Goal: Manage account settings

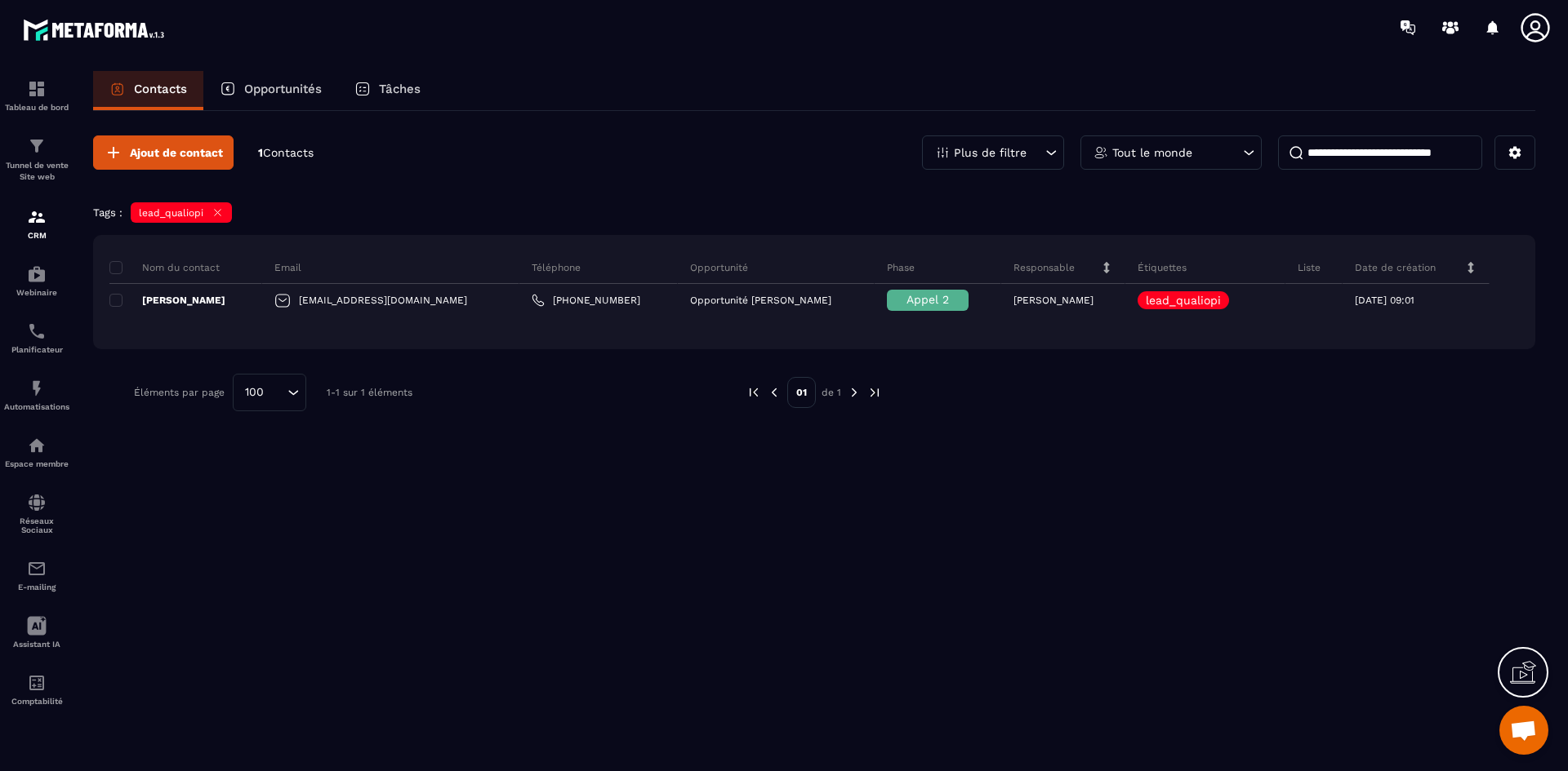
scroll to position [962, 0]
click at [48, 92] on div "Tableau de bord" at bounding box center [37, 95] width 66 height 32
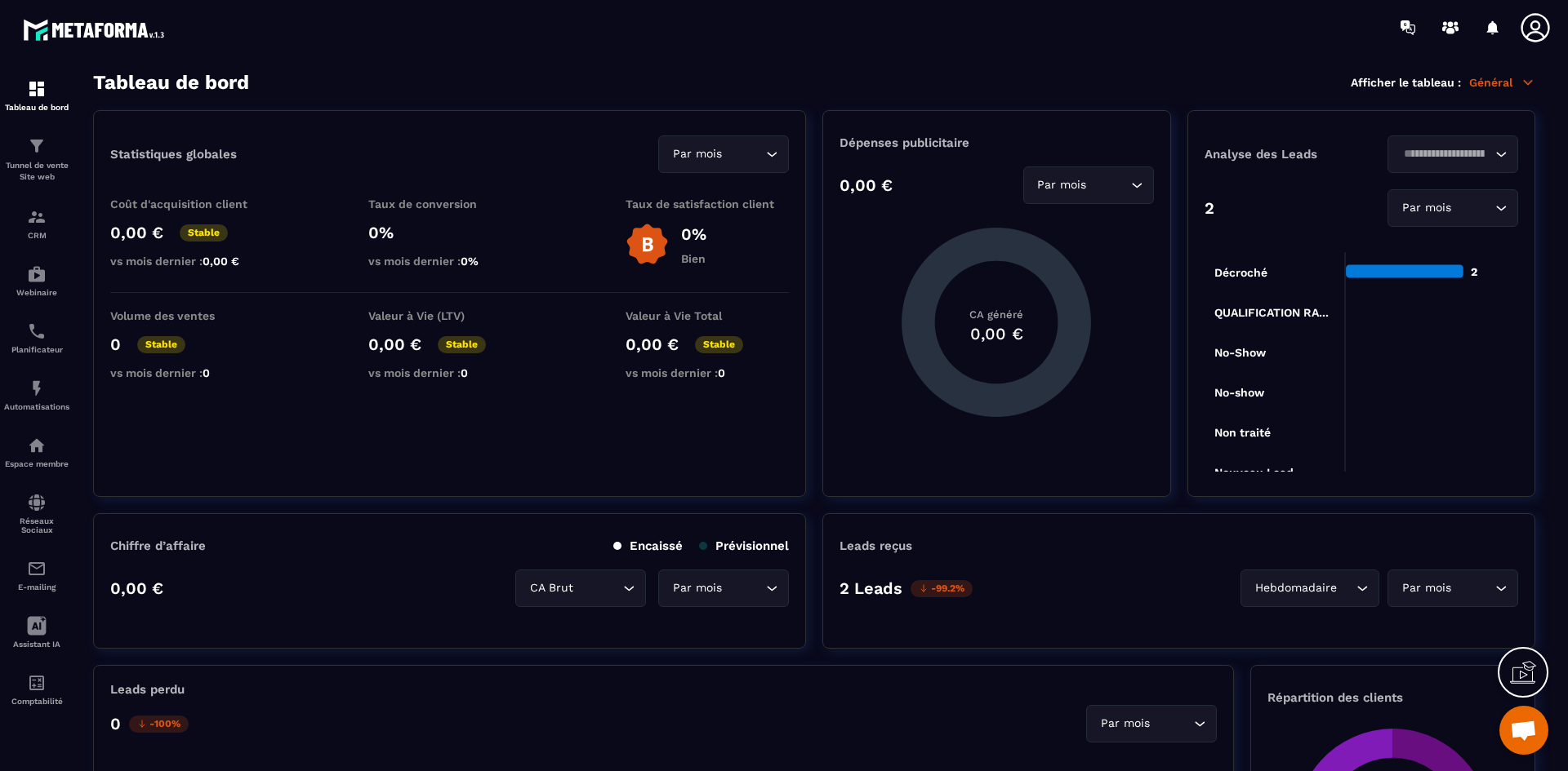
click at [1536, 24] on icon at bounding box center [1535, 27] width 32 height 32
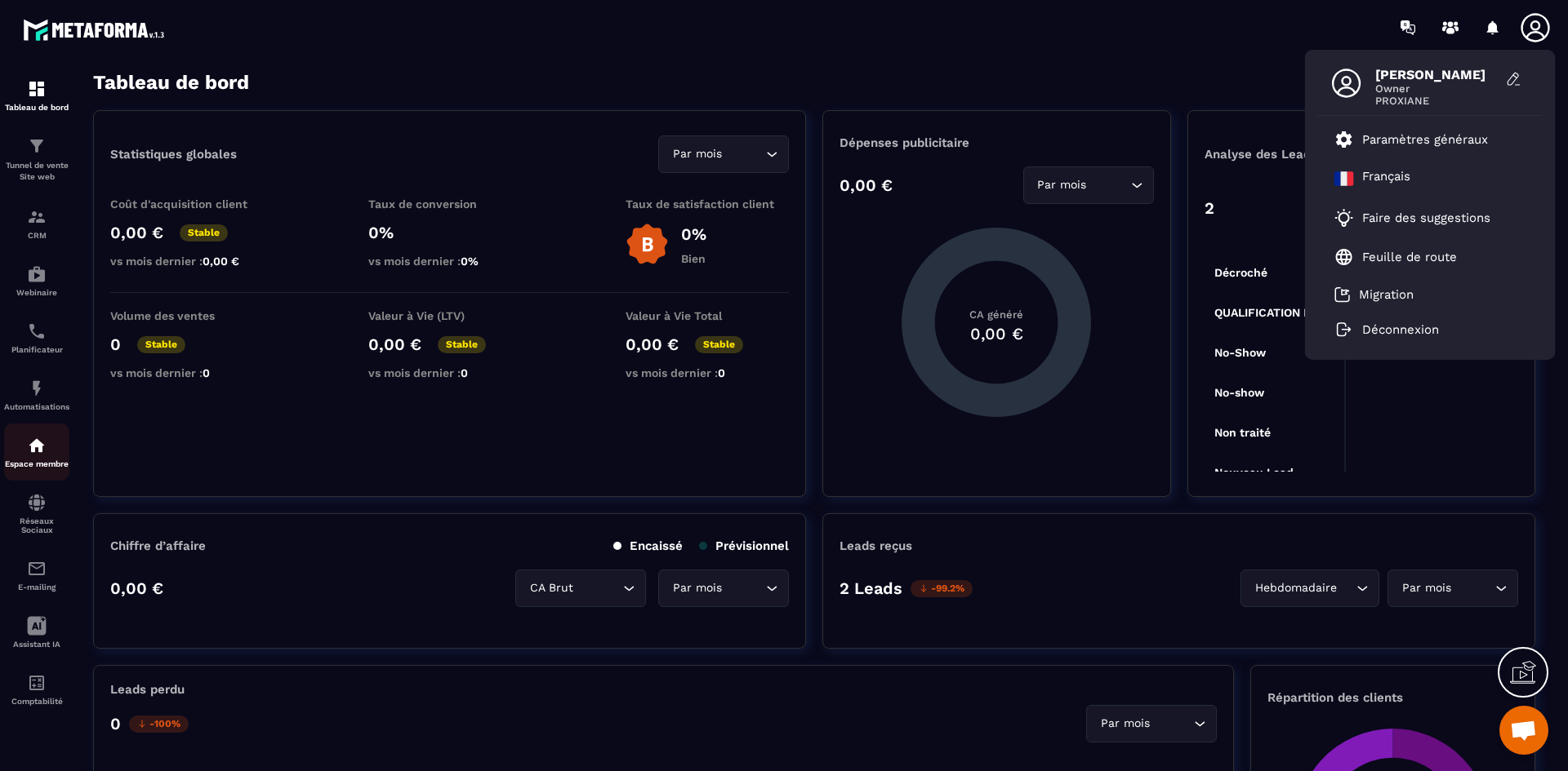
click at [44, 449] on img at bounding box center [37, 446] width 19 height 19
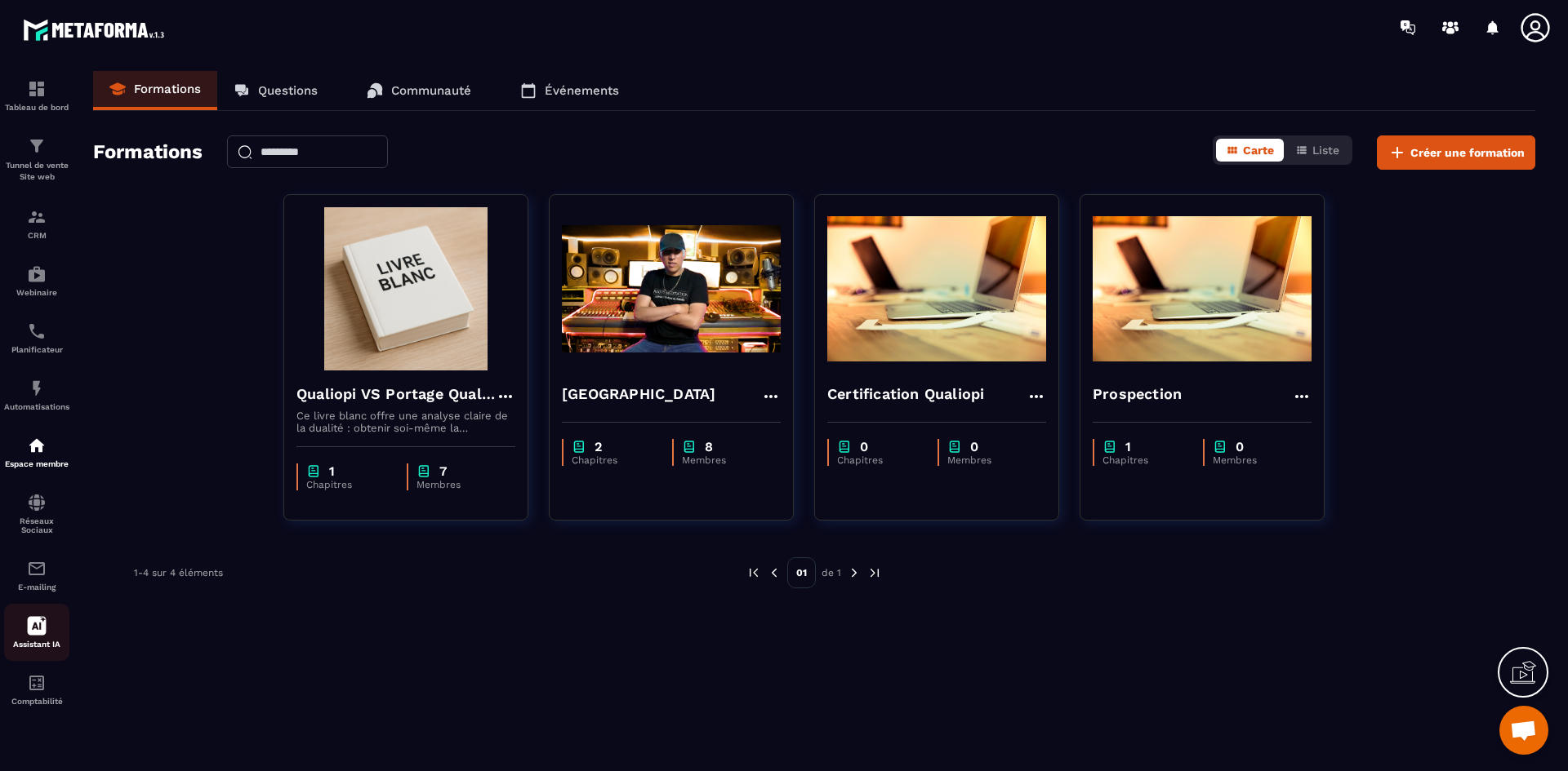
click at [25, 622] on div "Assistant IA" at bounding box center [37, 632] width 66 height 32
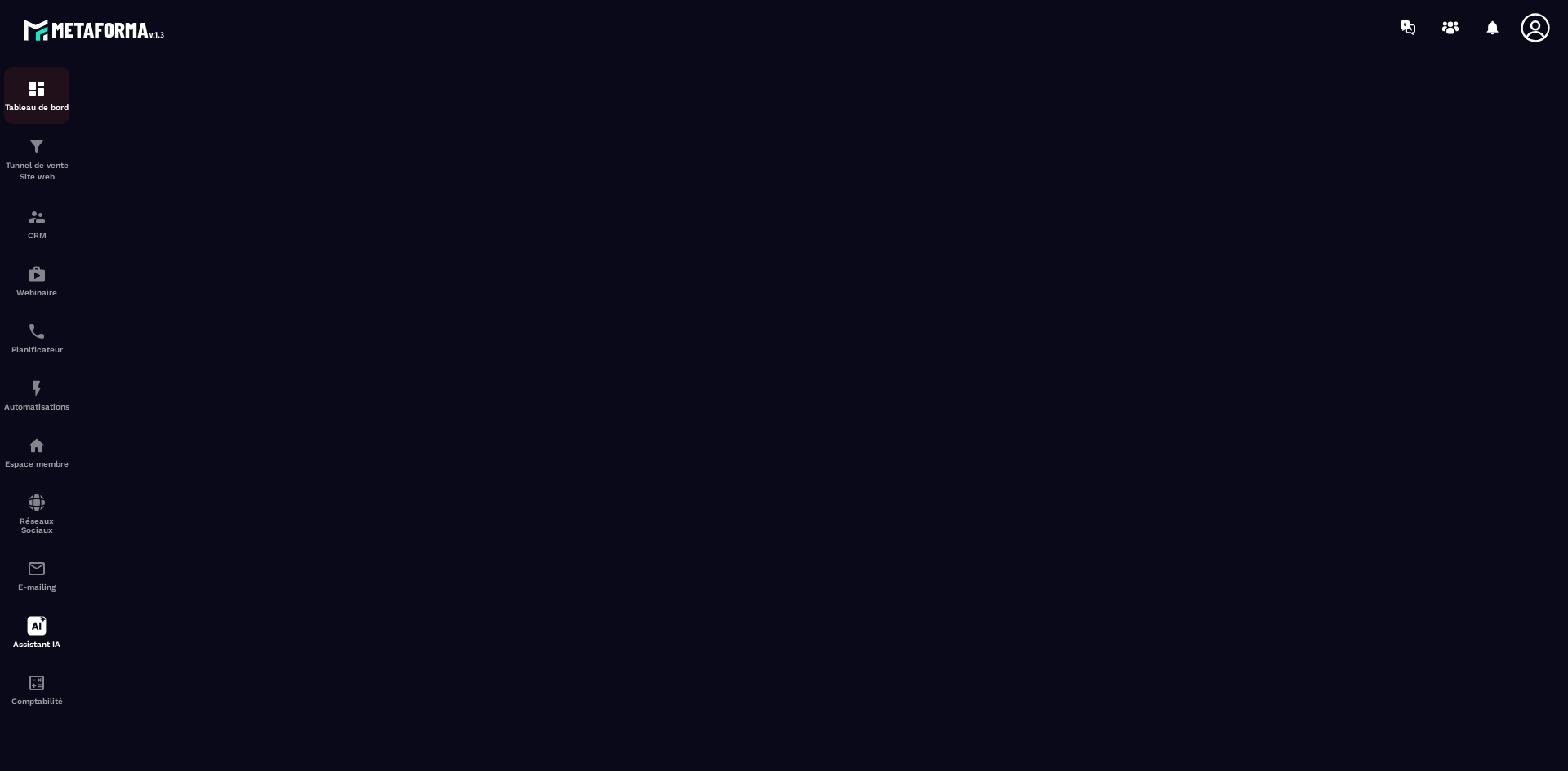
click at [36, 94] on img at bounding box center [37, 89] width 19 height 19
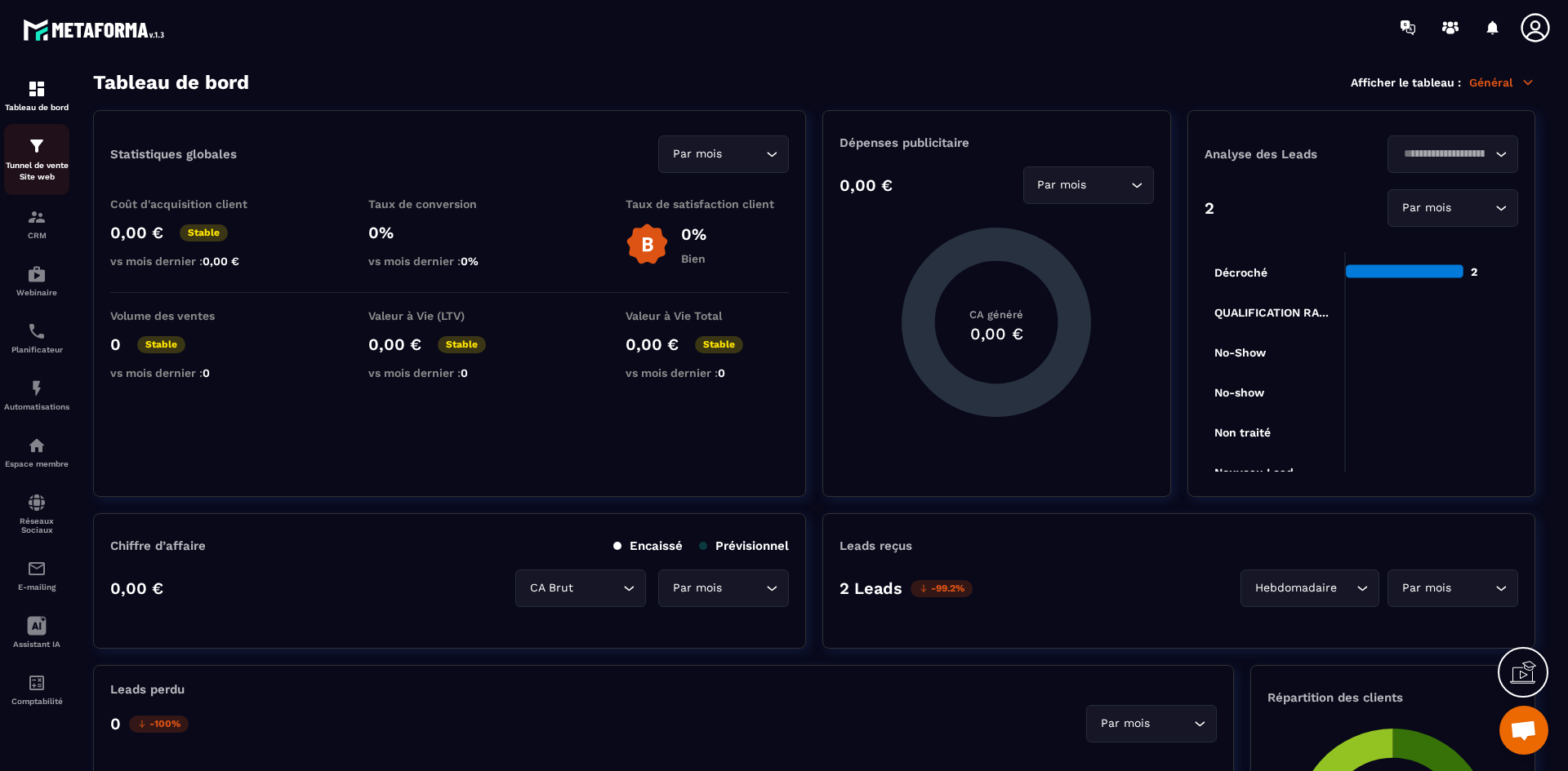
click at [32, 161] on p "Tunnel de vente Site web" at bounding box center [37, 171] width 66 height 23
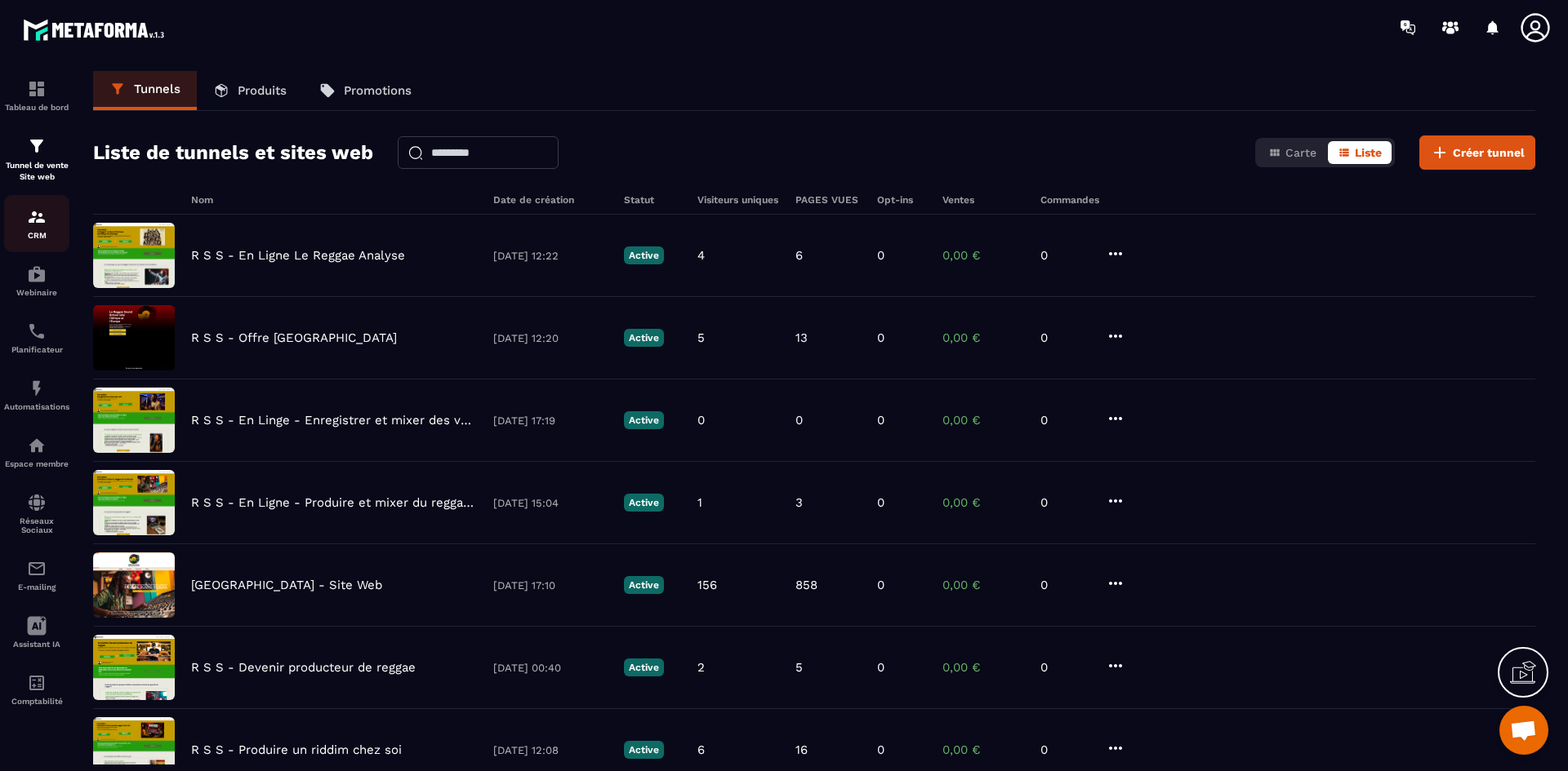
click at [38, 223] on img at bounding box center [37, 217] width 19 height 19
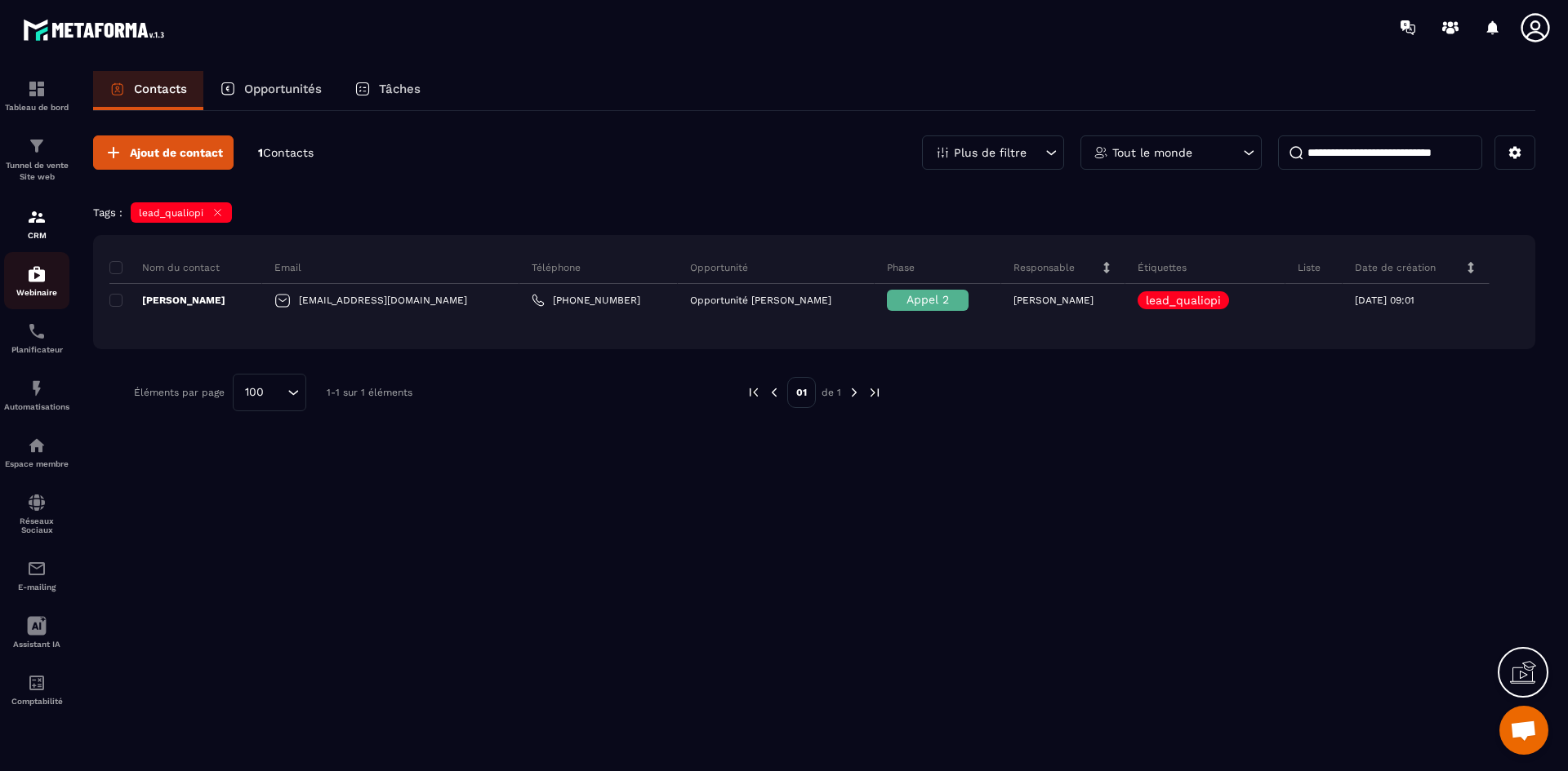
click at [38, 291] on p "Webinaire" at bounding box center [37, 293] width 66 height 9
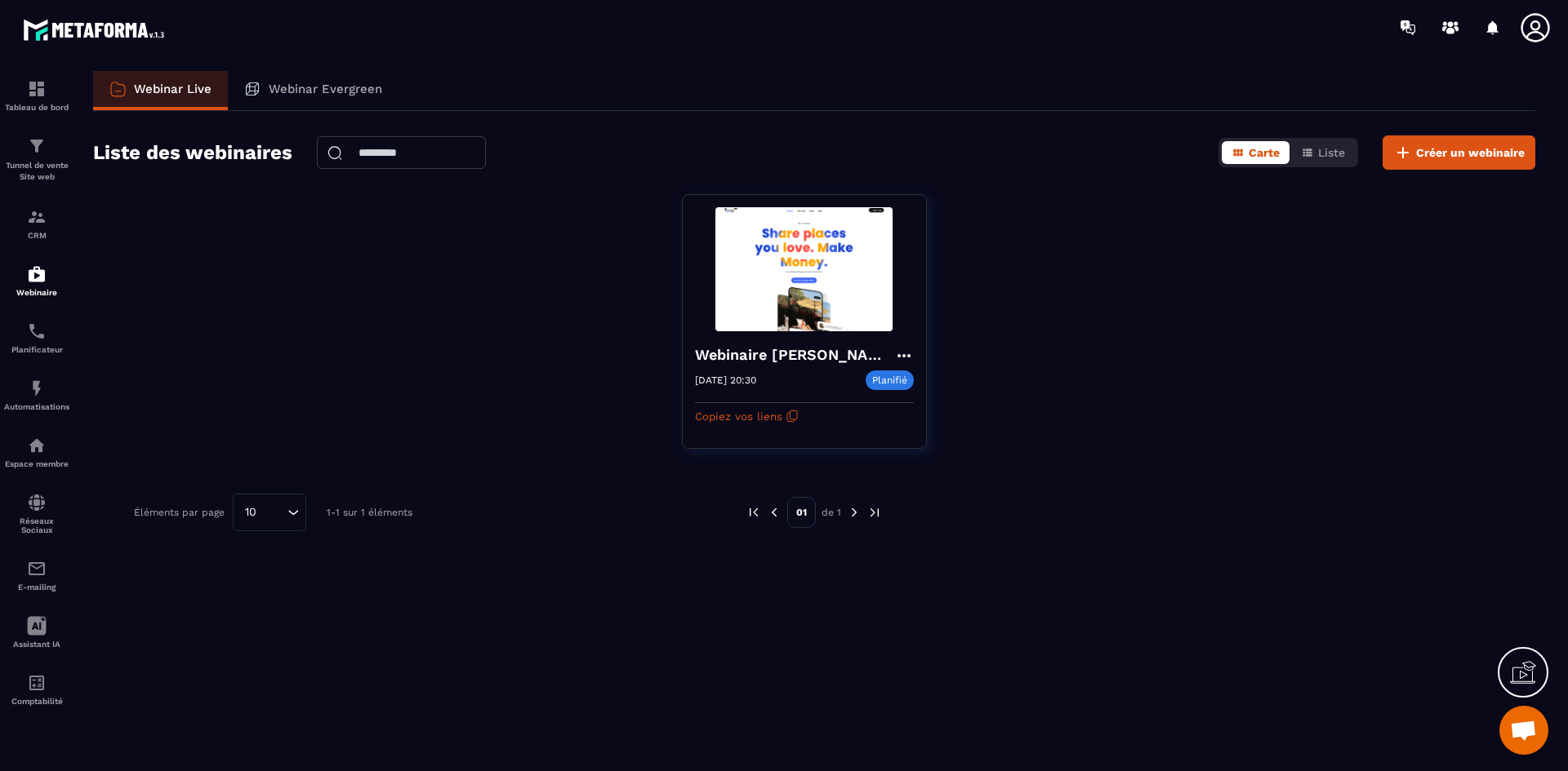
click at [1528, 733] on span "Ouvrir le chat" at bounding box center [1523, 732] width 27 height 23
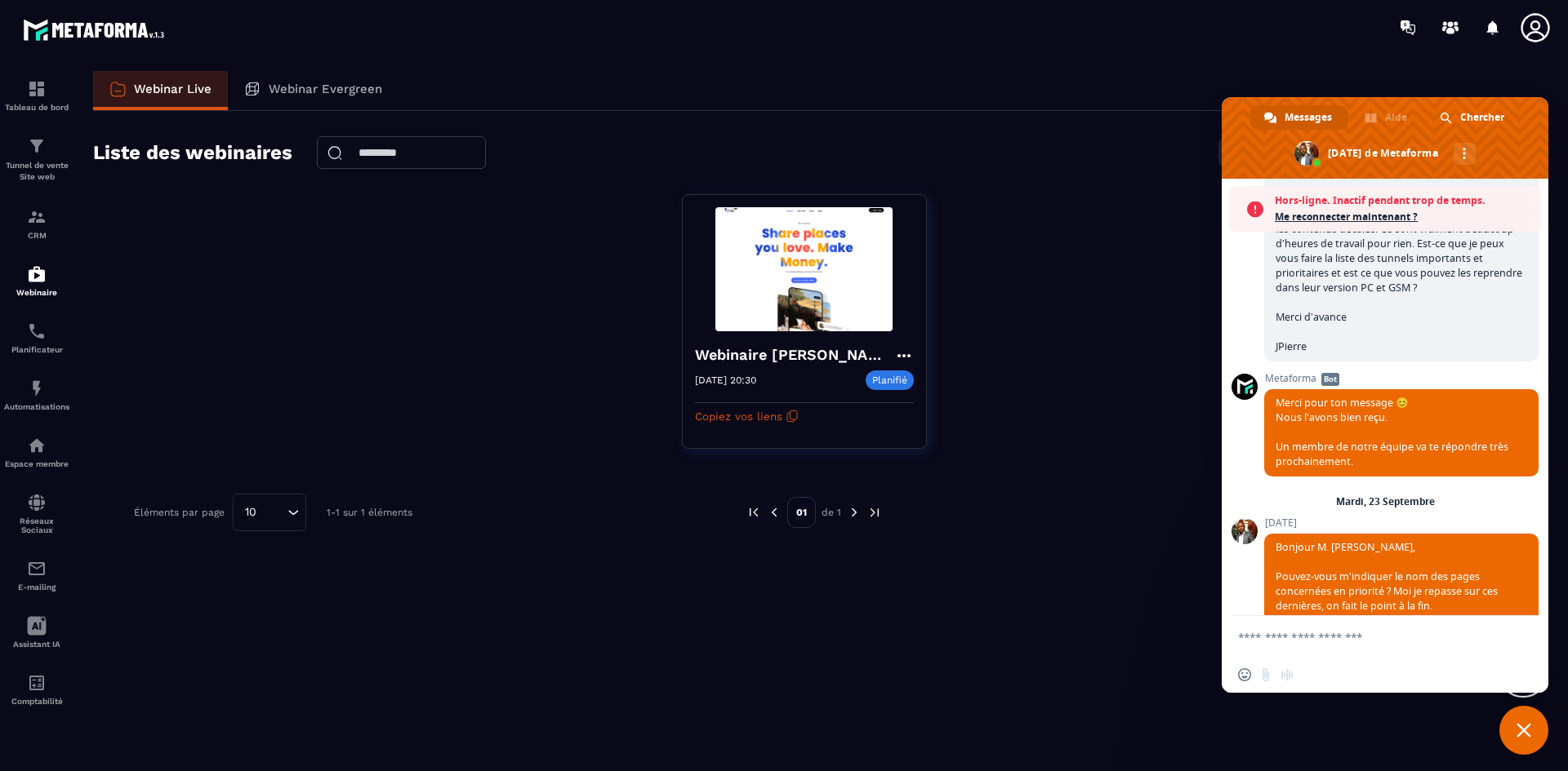
scroll to position [1015, 0]
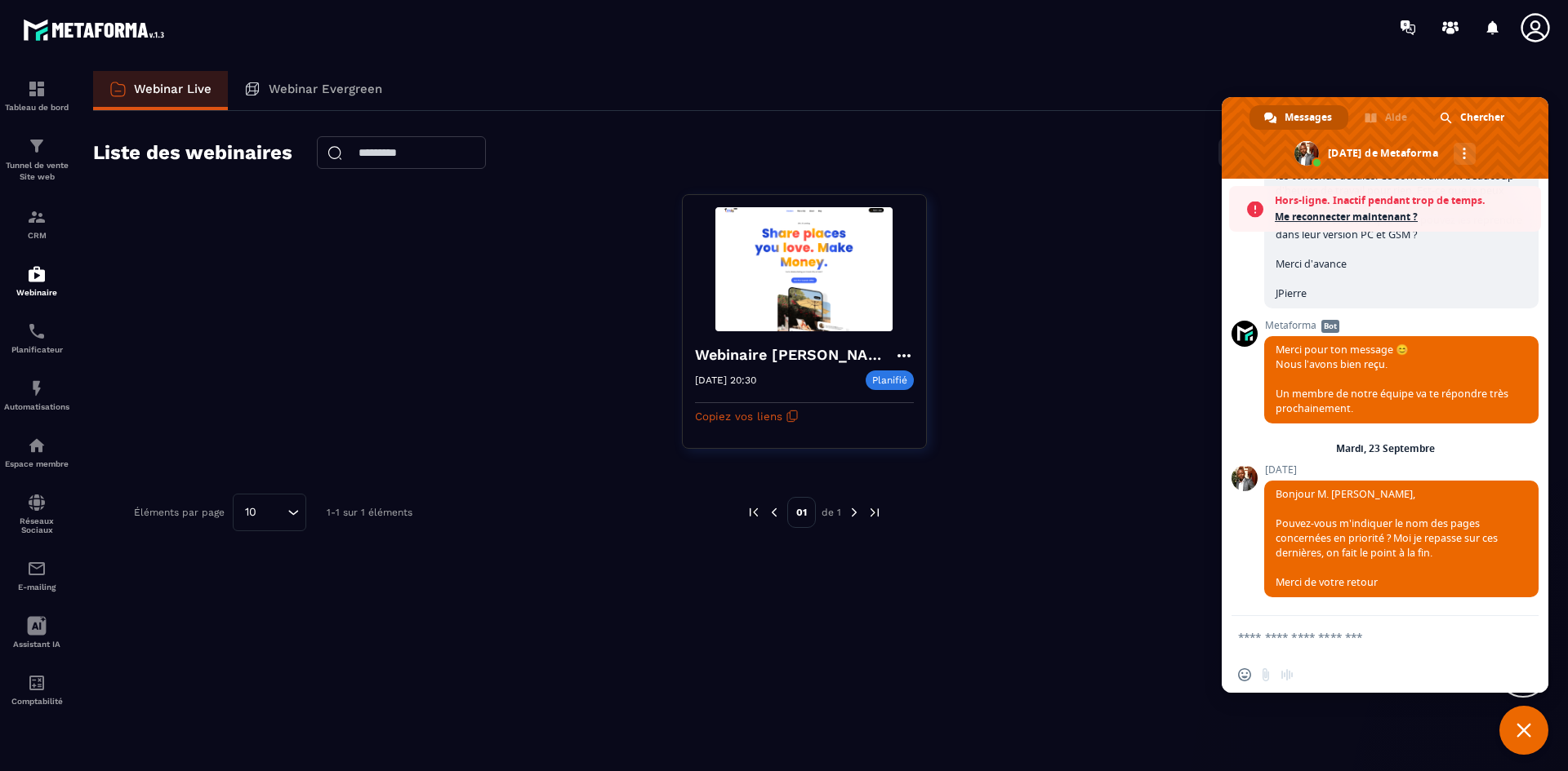
click at [1301, 112] on span "Messages" at bounding box center [1308, 117] width 47 height 24
click at [1330, 635] on textarea "Entrez votre message..." at bounding box center [1367, 637] width 258 height 15
click at [1469, 118] on span "Chercher" at bounding box center [1482, 117] width 44 height 24
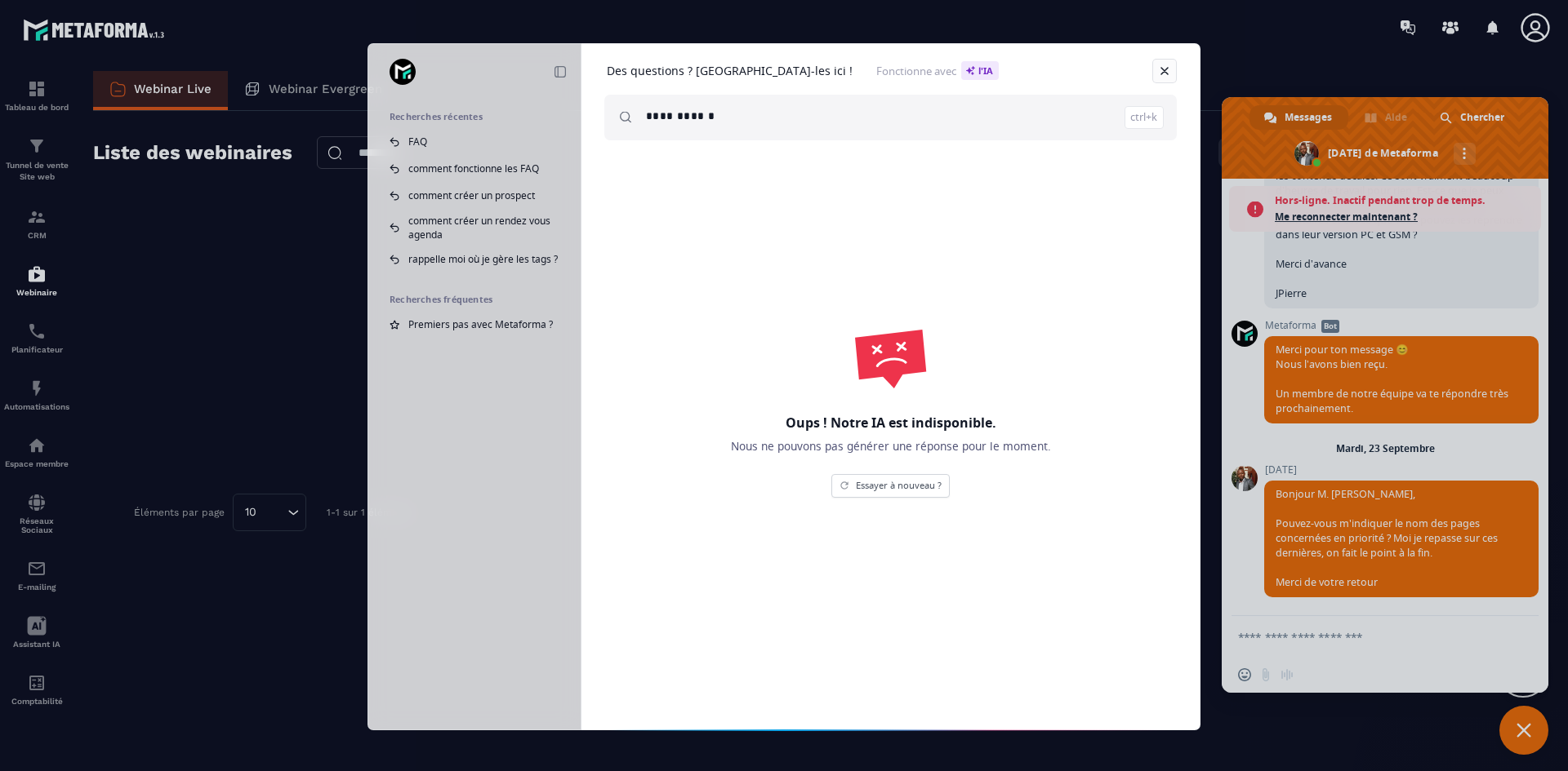
type input "**********"
click at [1162, 73] on link "Fermer" at bounding box center [1165, 71] width 24 height 24
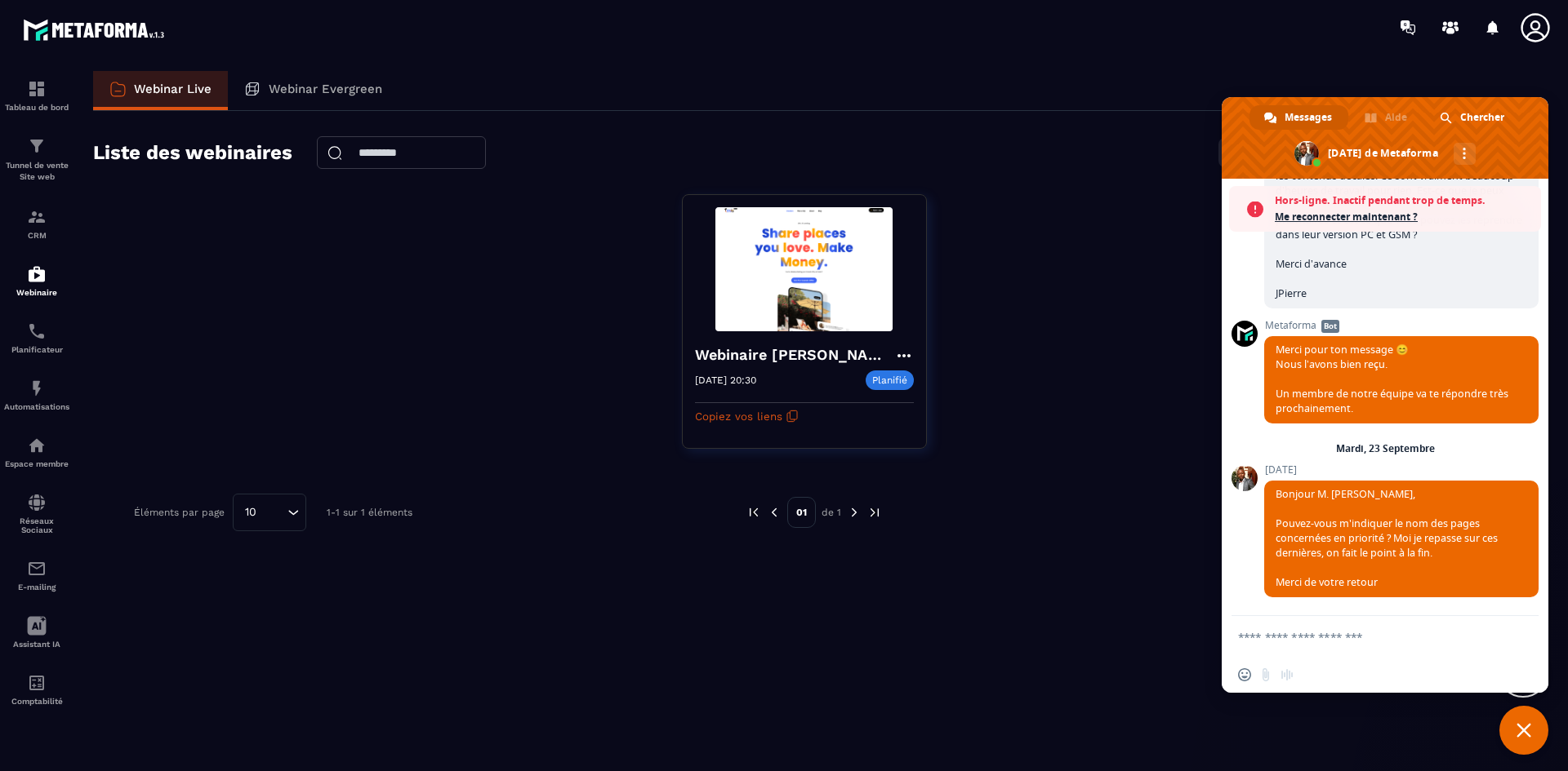
click at [1534, 31] on icon at bounding box center [1535, 27] width 29 height 29
click at [1531, 26] on icon at bounding box center [1535, 27] width 29 height 29
click at [1516, 740] on span "Fermer le chat" at bounding box center [1523, 731] width 49 height 49
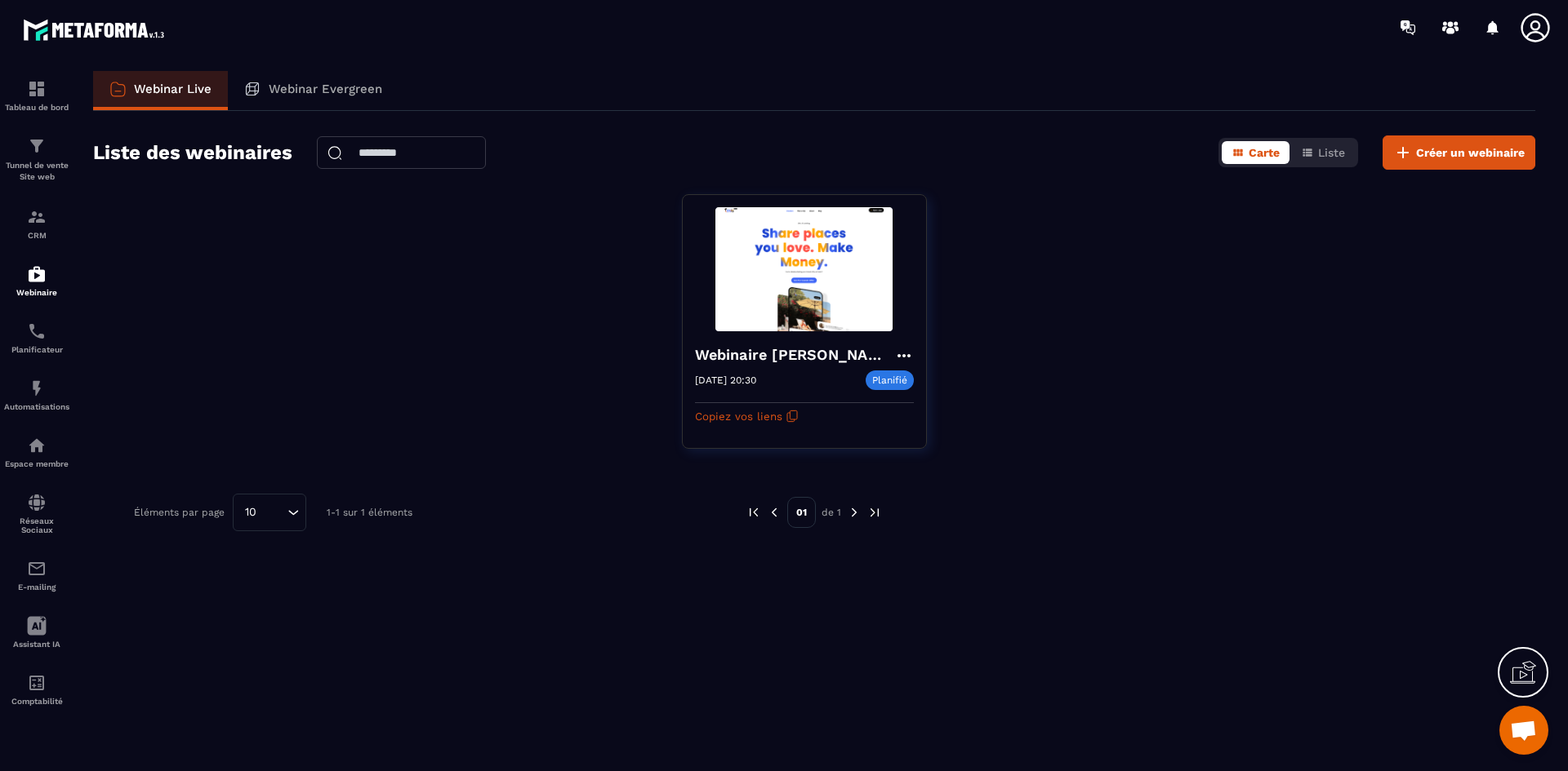
click at [1538, 20] on icon at bounding box center [1535, 27] width 32 height 32
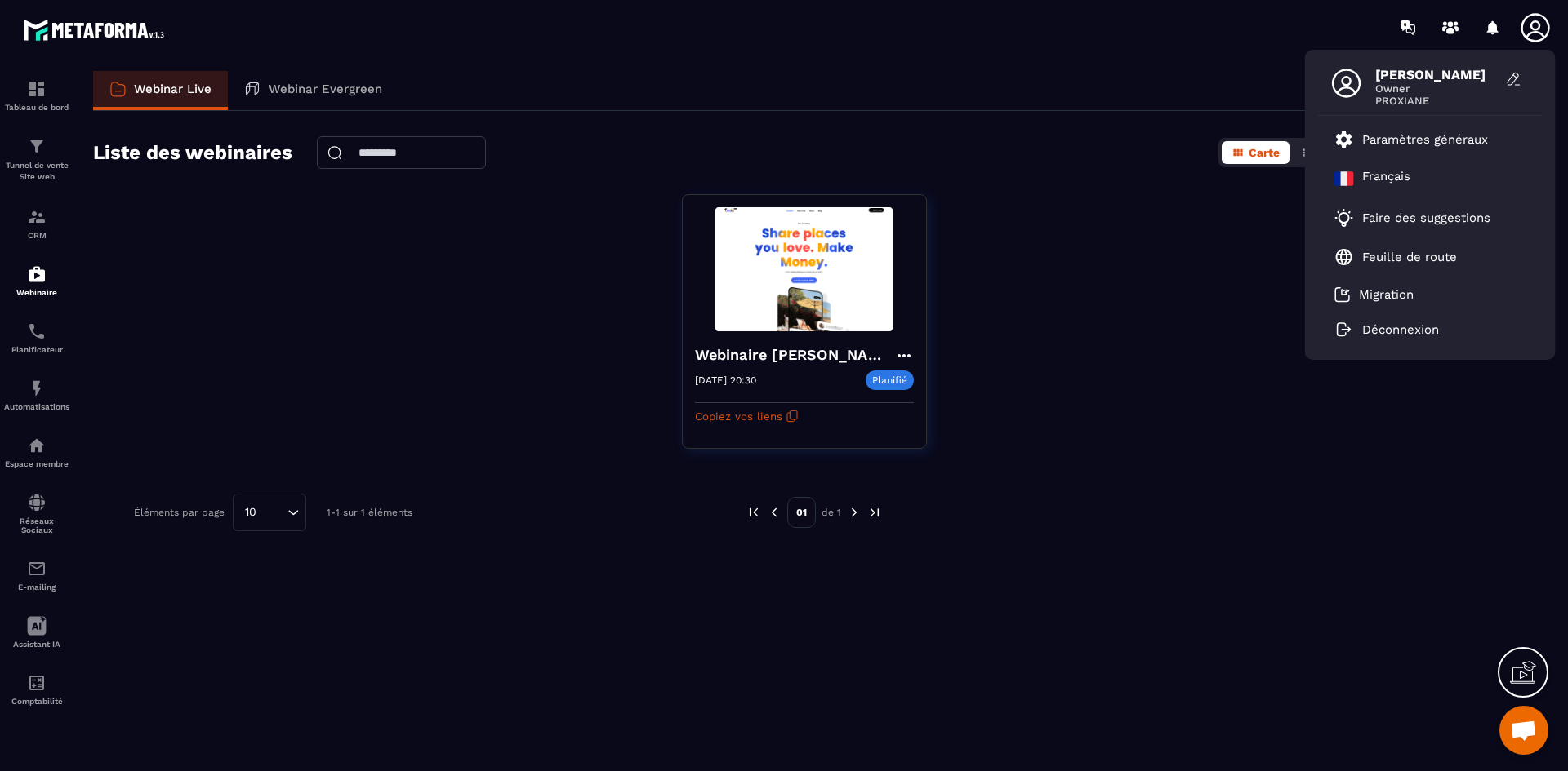
click at [1344, 82] on icon at bounding box center [1346, 83] width 32 height 32
click at [1427, 76] on span "[PERSON_NAME]" at bounding box center [1436, 75] width 122 height 16
click at [1453, 73] on span "[PERSON_NAME]" at bounding box center [1436, 75] width 122 height 16
click at [1397, 96] on span "PROXIANE" at bounding box center [1436, 101] width 122 height 12
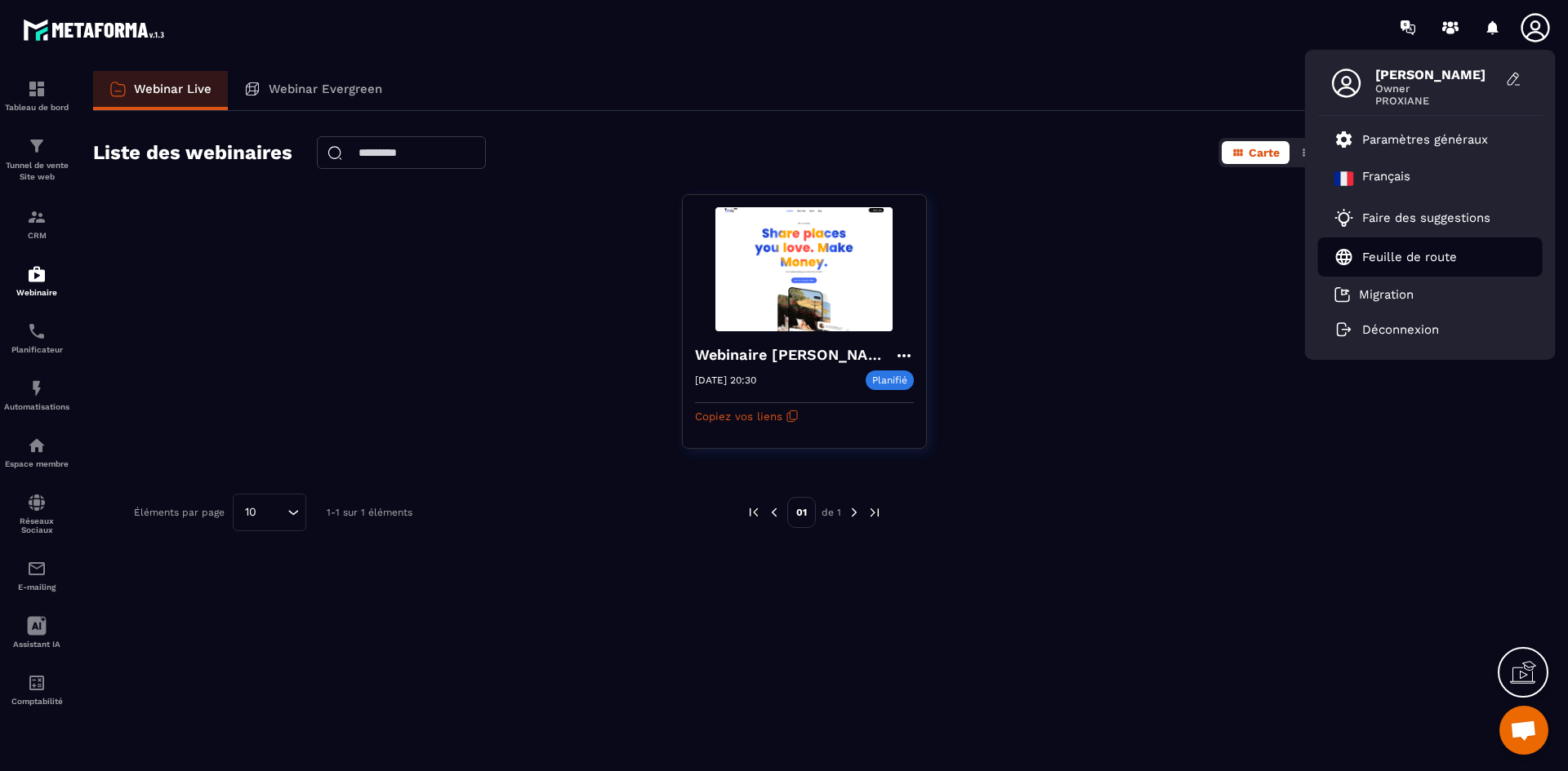
click at [1397, 253] on p "Feuille de route" at bounding box center [1409, 257] width 94 height 15
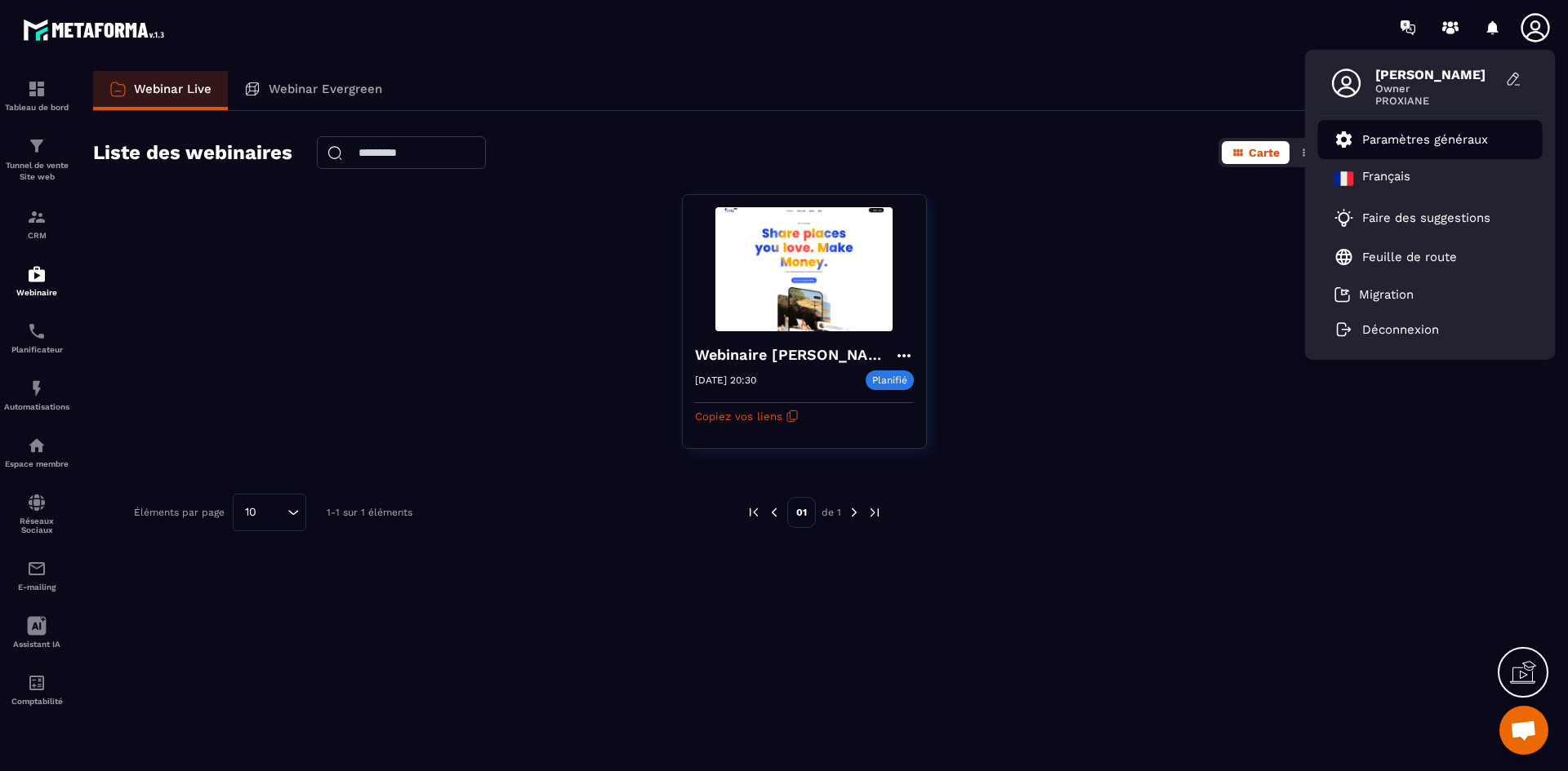
click at [1467, 143] on p "Paramètres généraux" at bounding box center [1425, 139] width 126 height 15
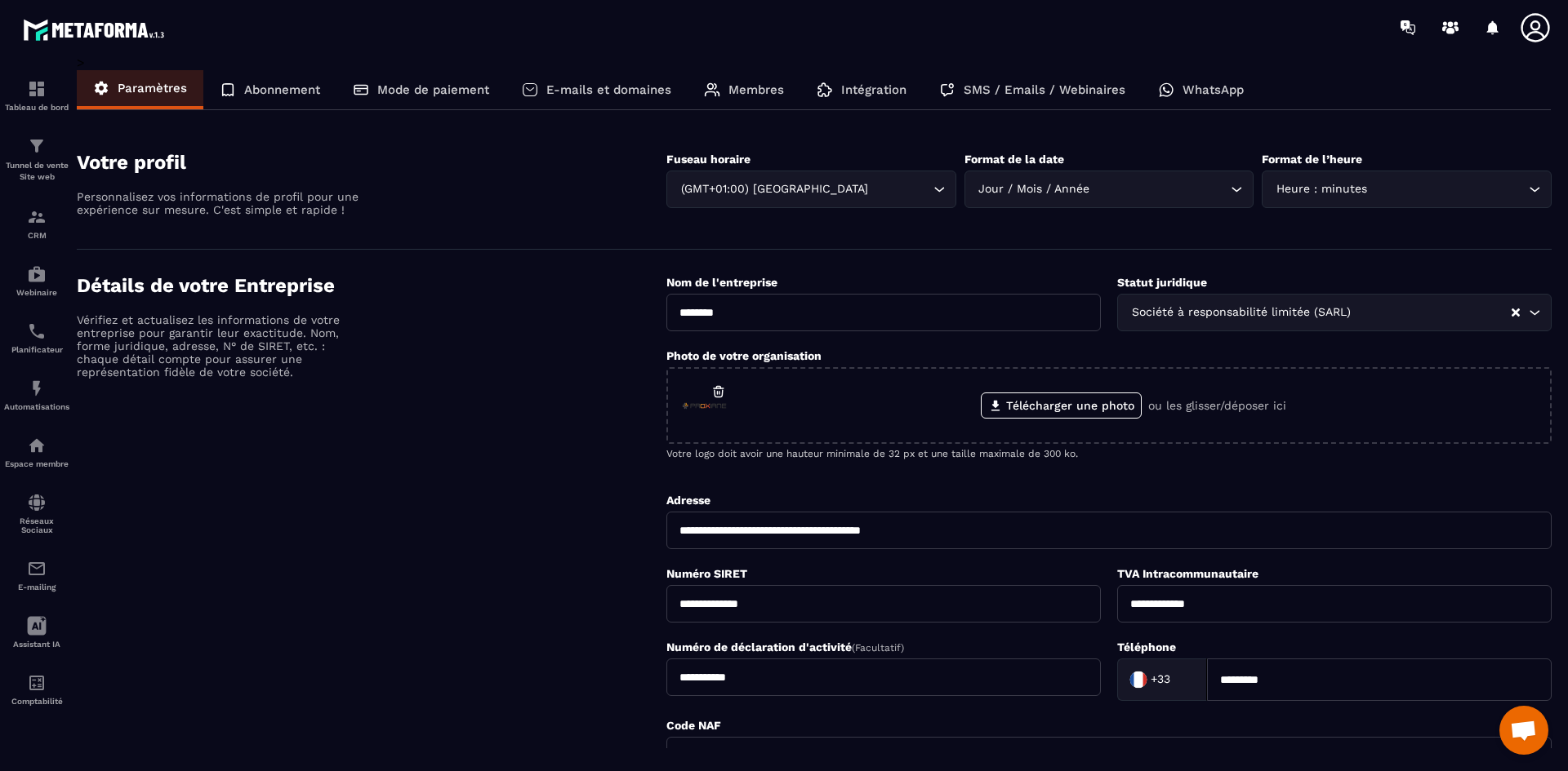
click at [1539, 24] on icon at bounding box center [1535, 27] width 29 height 29
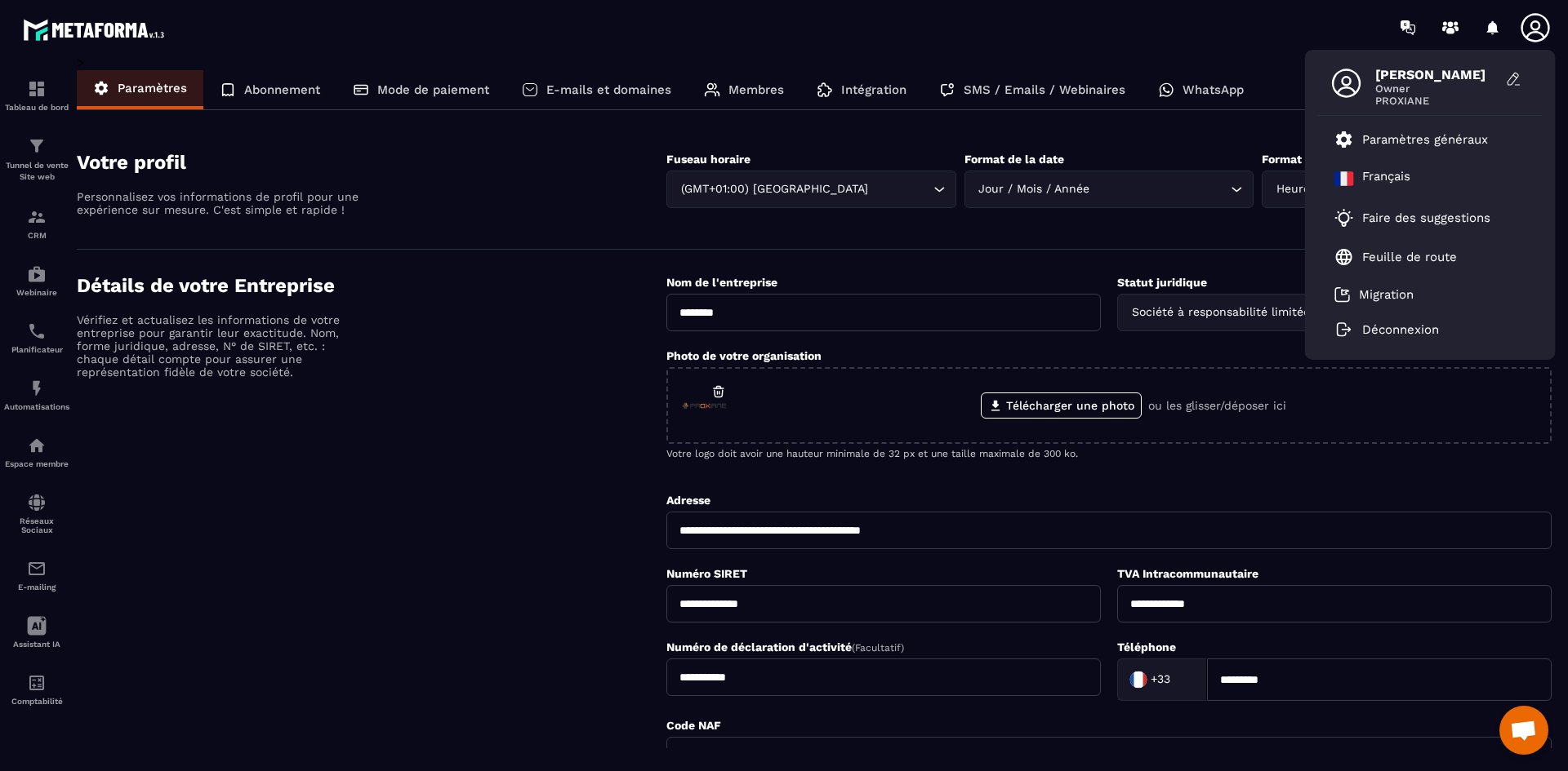
click at [436, 38] on div "[PERSON_NAME] Owner PROXIANE Paramètres généraux [DEMOGRAPHIC_DATA] Faire des s…" at bounding box center [879, 27] width 1376 height 55
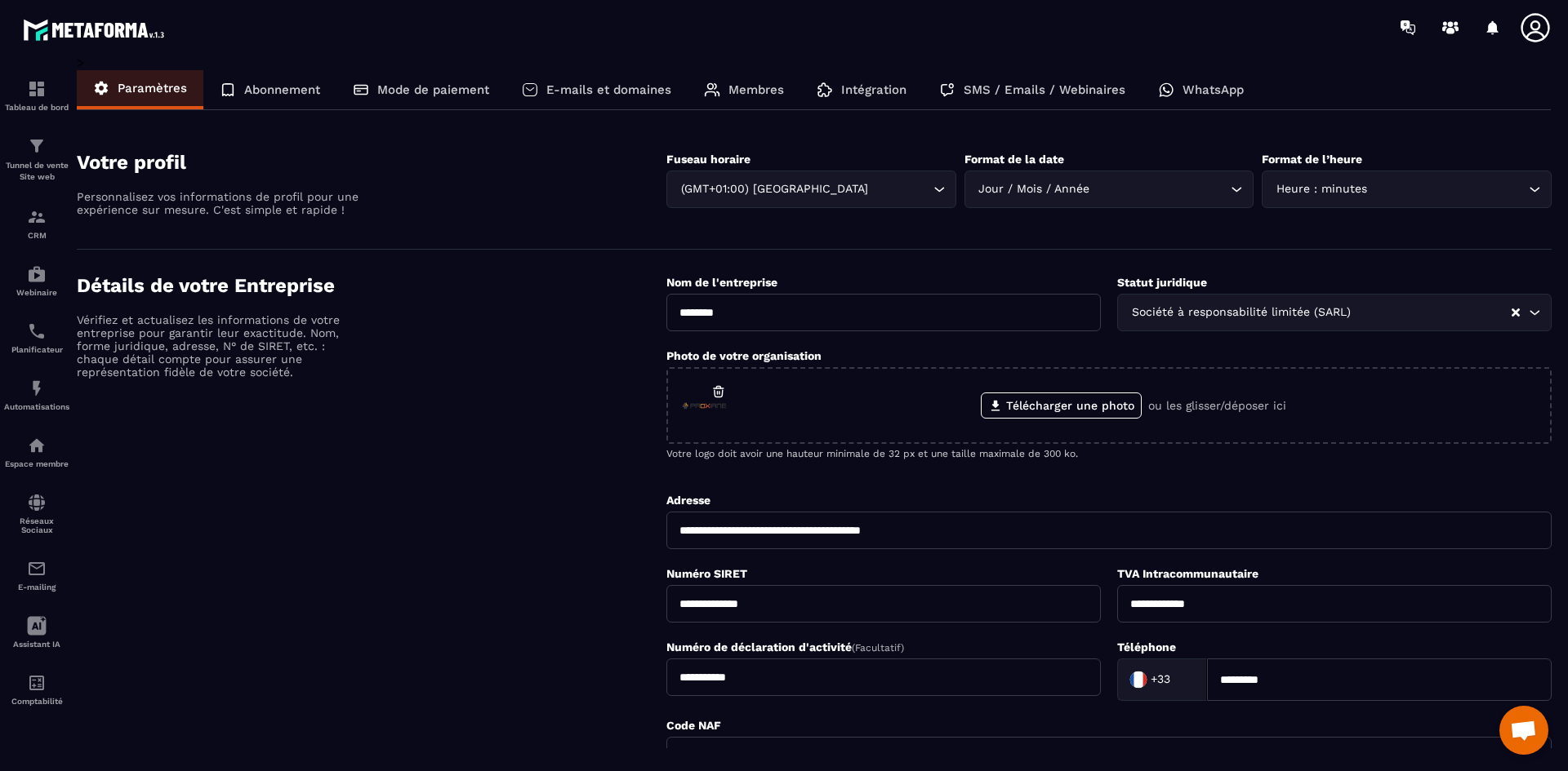
click at [287, 93] on p "Abonnement" at bounding box center [282, 89] width 76 height 15
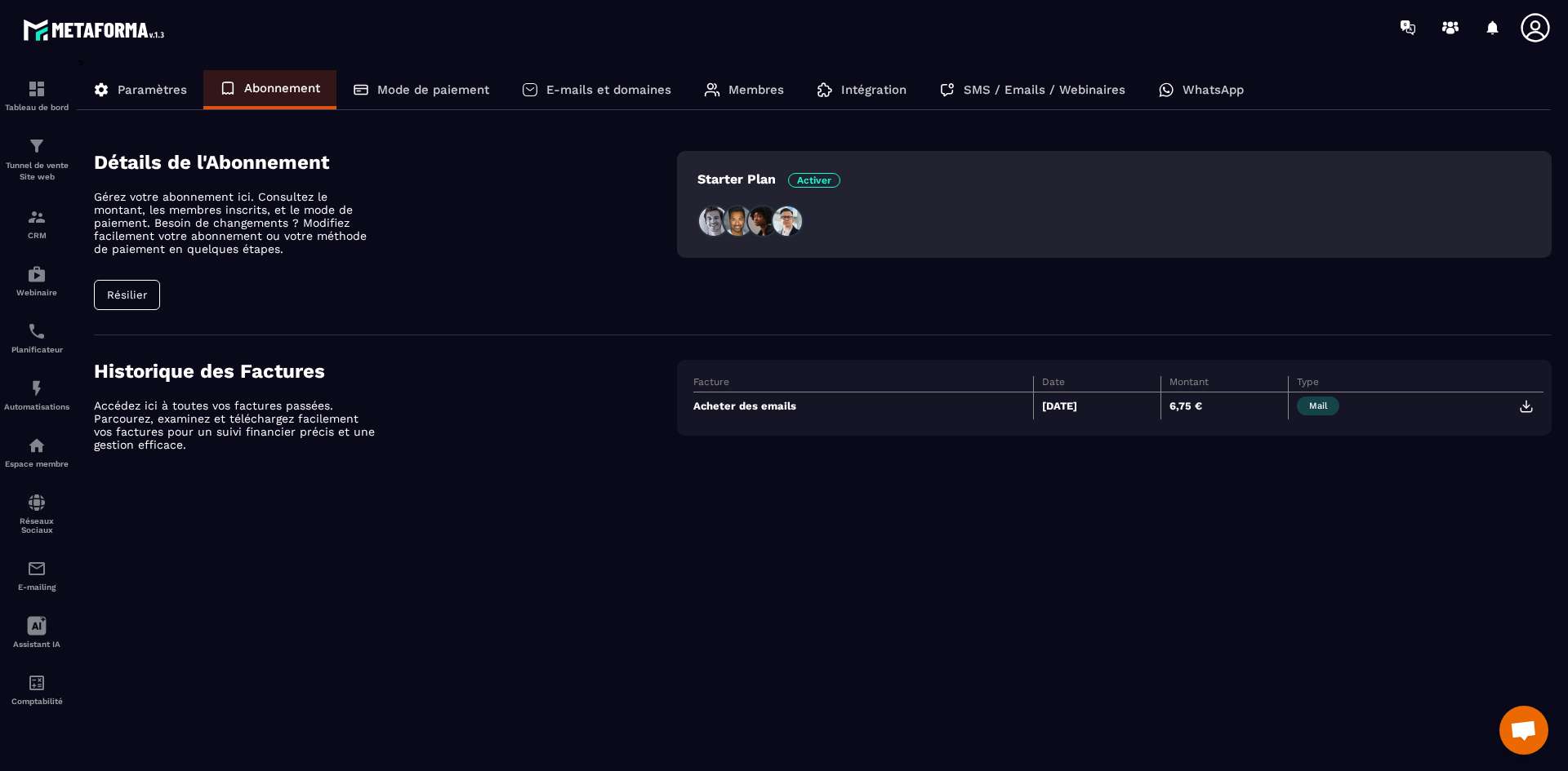
click at [1224, 91] on p "WhatsApp" at bounding box center [1213, 89] width 61 height 15
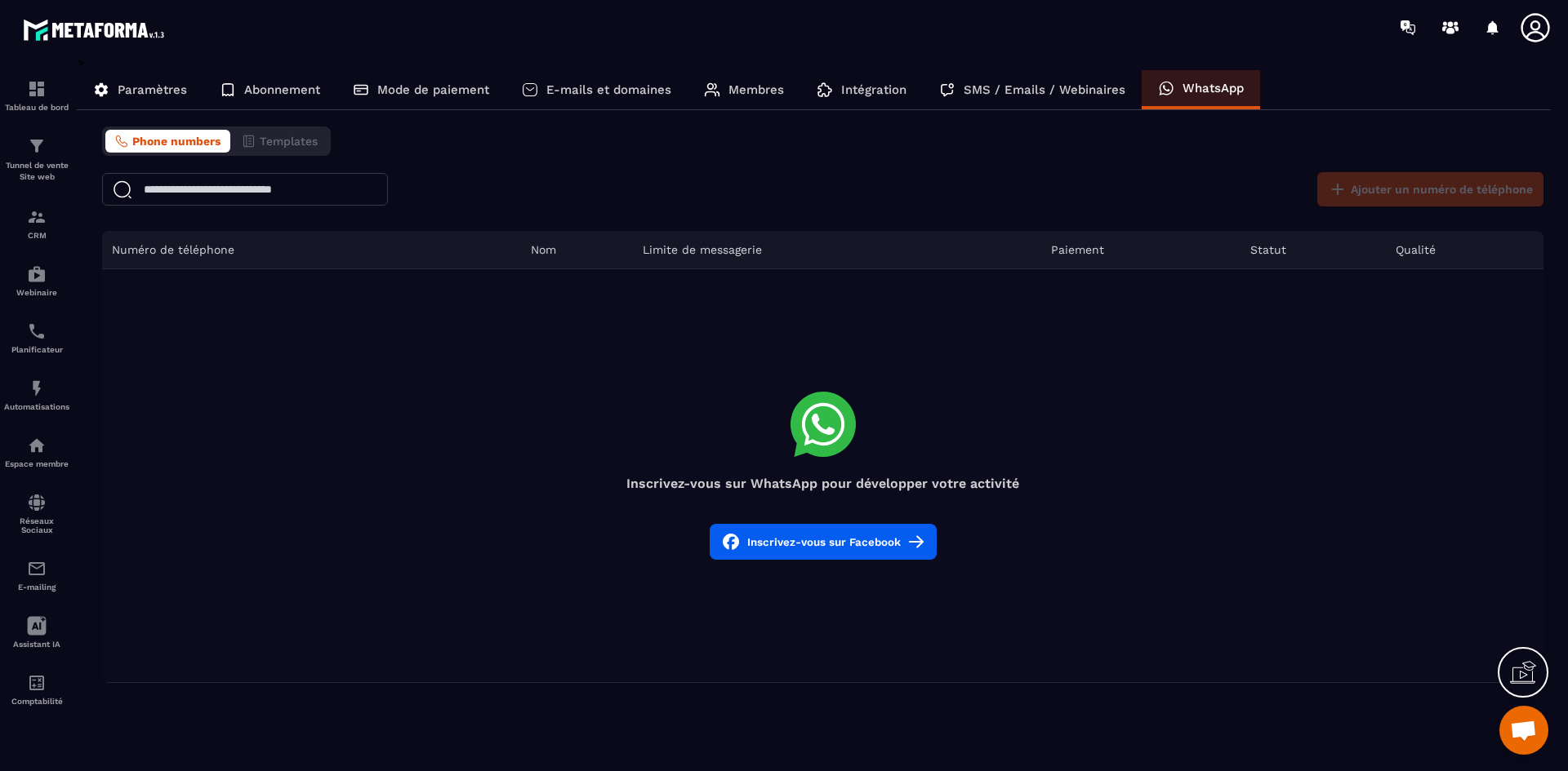
click at [1074, 91] on p "SMS / Emails / Webinaires" at bounding box center [1044, 89] width 162 height 15
